Goal: Communication & Community: Answer question/provide support

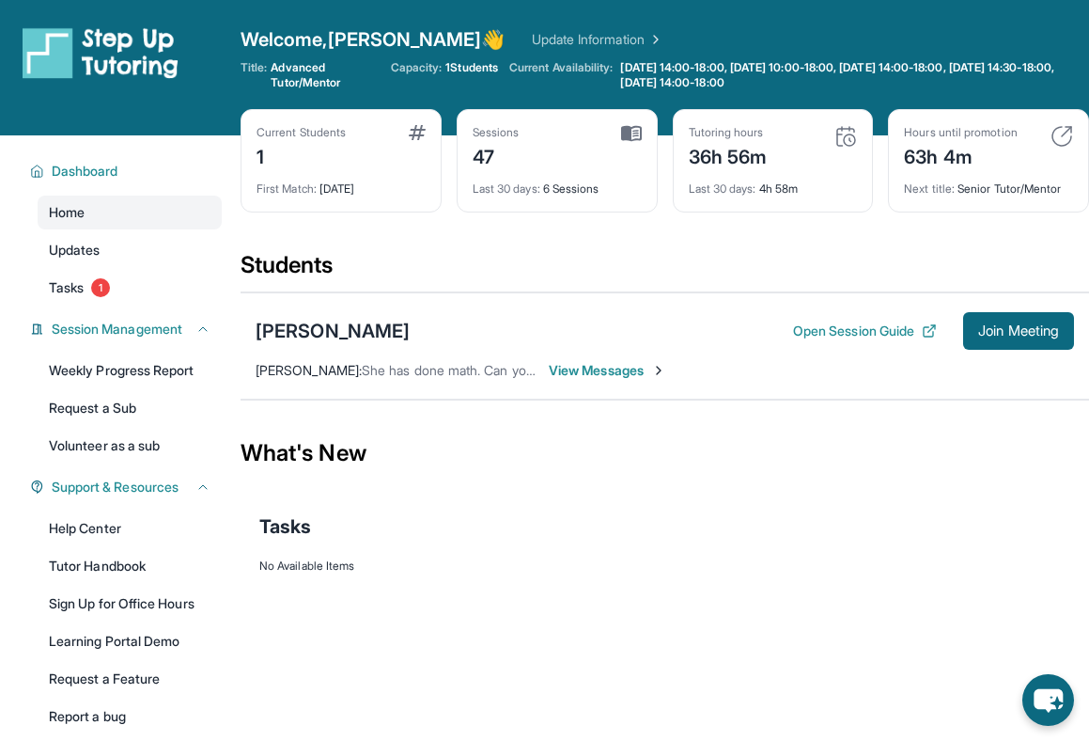
click at [638, 379] on span "View Messages" at bounding box center [607, 370] width 117 height 19
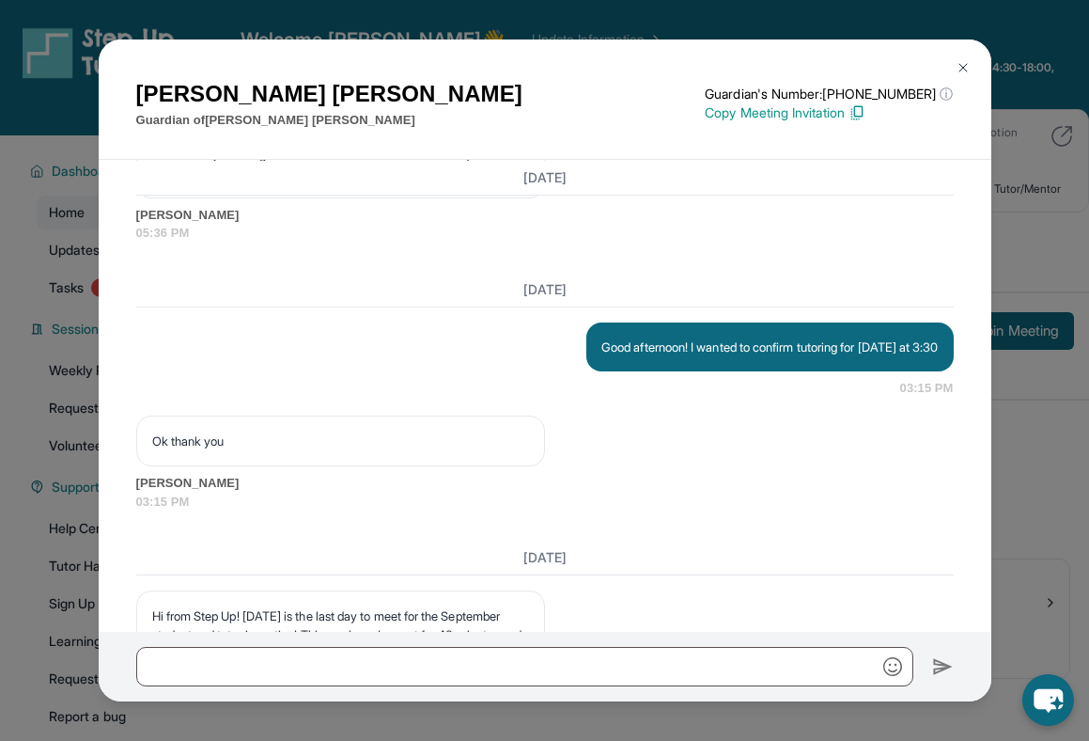
scroll to position [8047, 0]
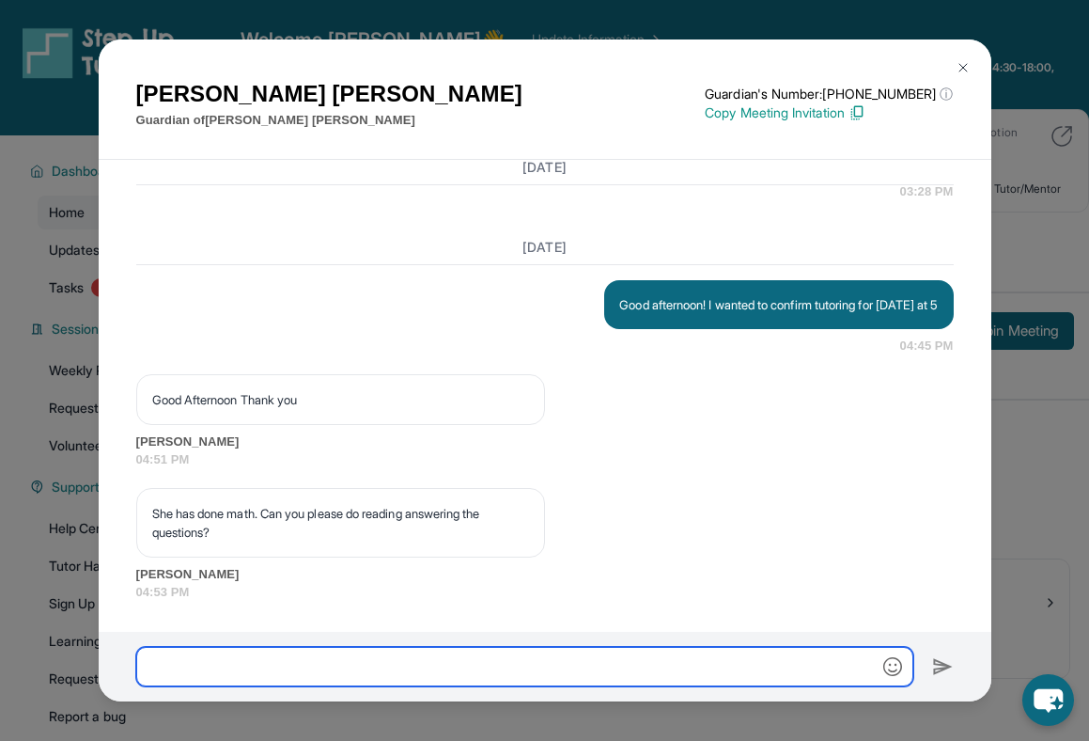
click at [508, 663] on input "text" at bounding box center [524, 666] width 777 height 39
type input "*"
type input "**********"
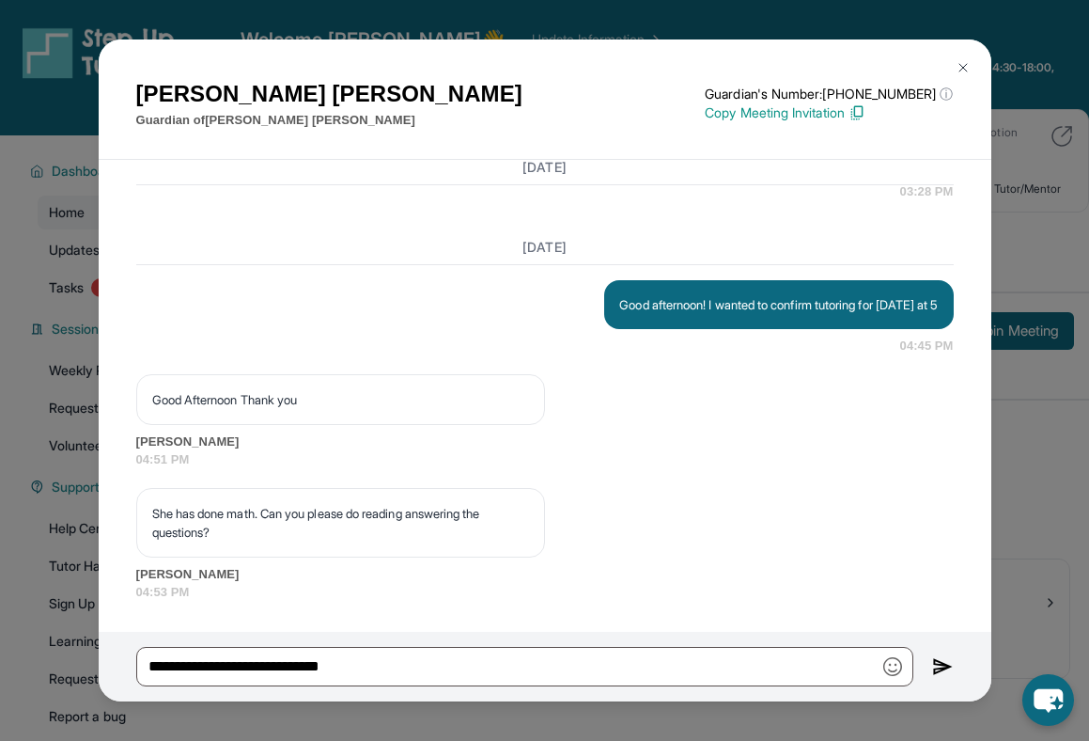
click at [946, 669] on img at bounding box center [943, 666] width 22 height 23
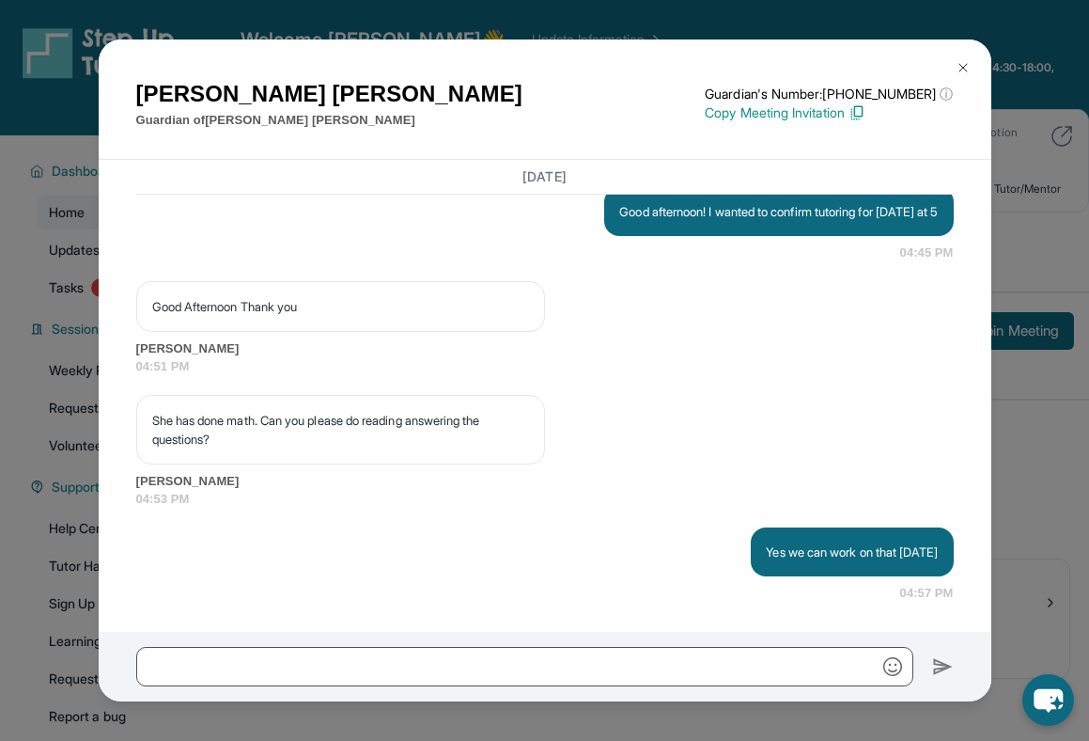
scroll to position [8141, 0]
click at [960, 70] on img at bounding box center [963, 67] width 15 height 15
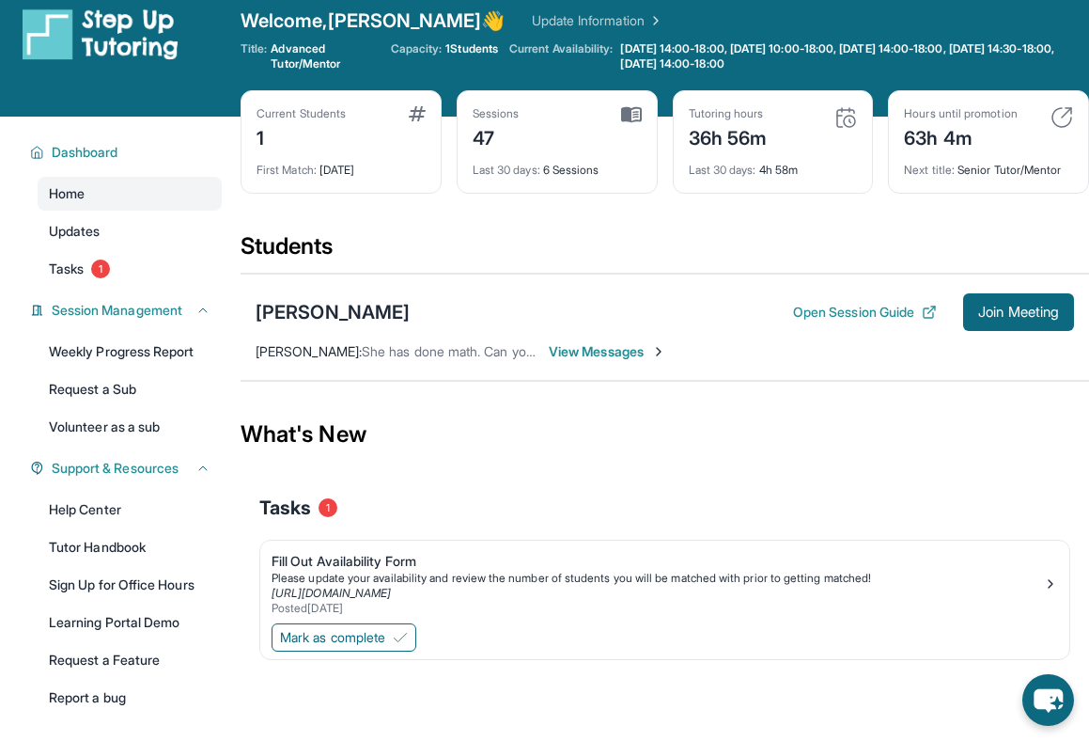
scroll to position [135, 0]
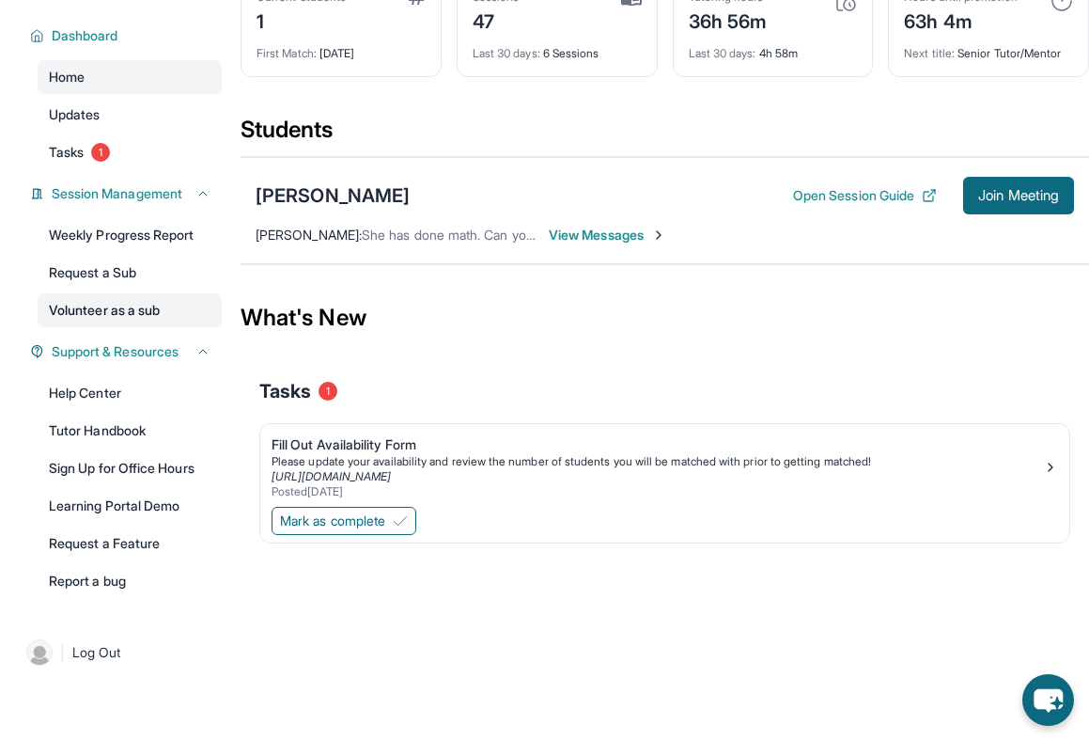
click at [165, 315] on link "Volunteer as a sub" at bounding box center [130, 310] width 184 height 34
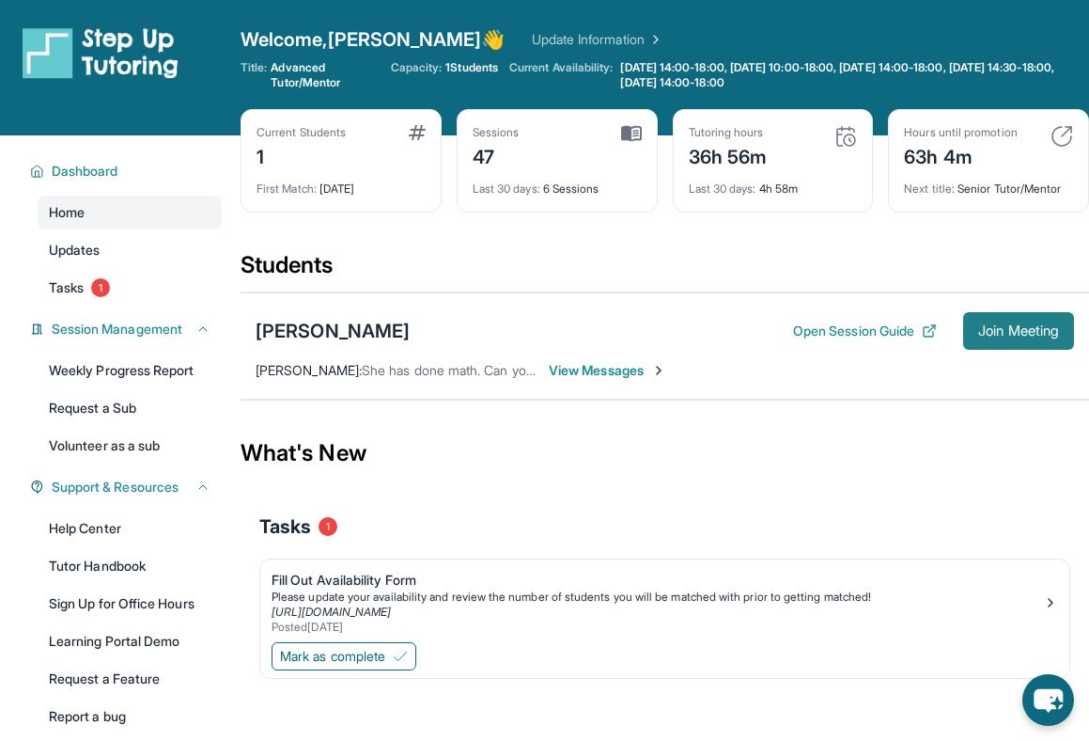
click at [1002, 325] on span "Join Meeting" at bounding box center [1018, 330] width 81 height 11
